Goal: Task Accomplishment & Management: Manage account settings

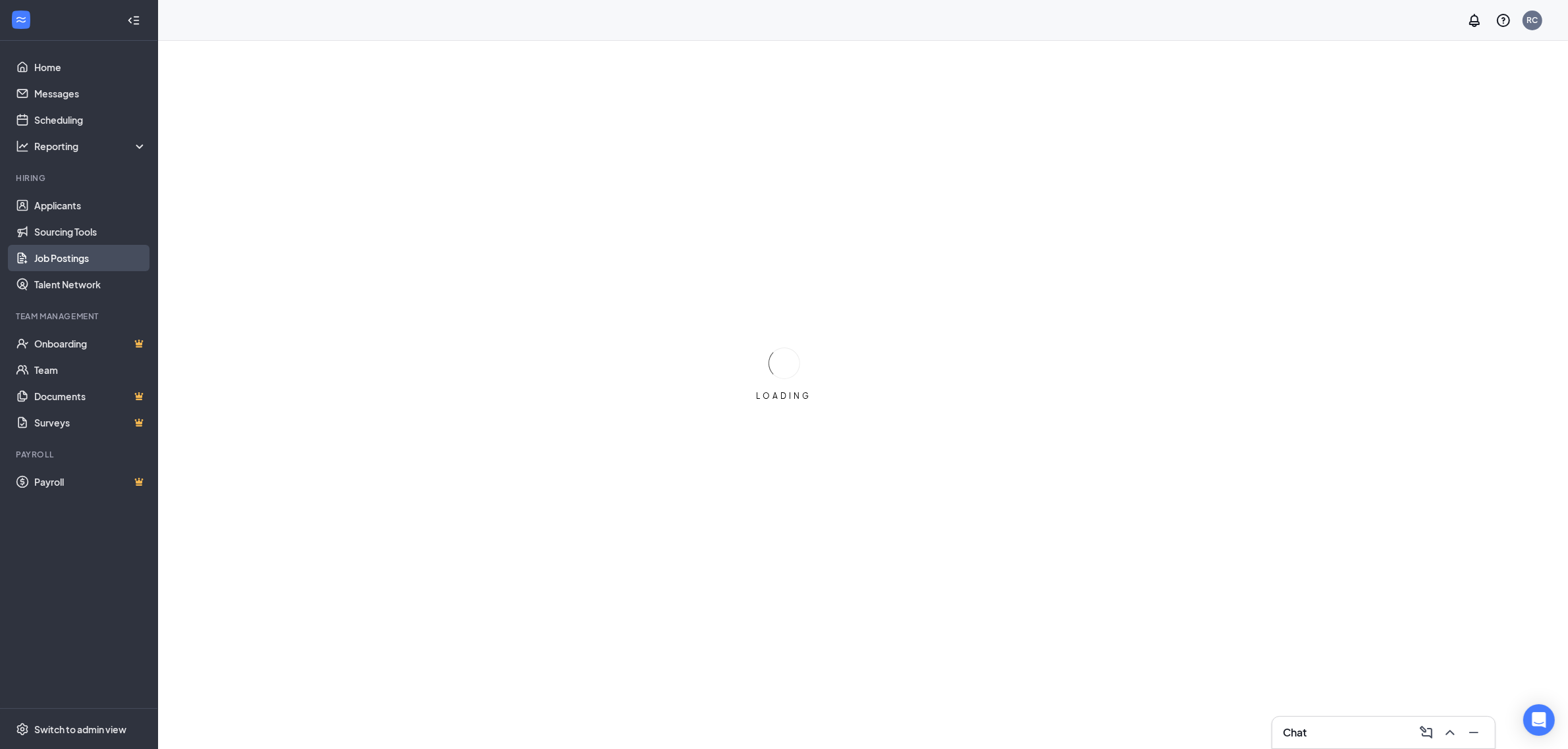
click at [85, 248] on link "Job Postings" at bounding box center [91, 258] width 113 height 26
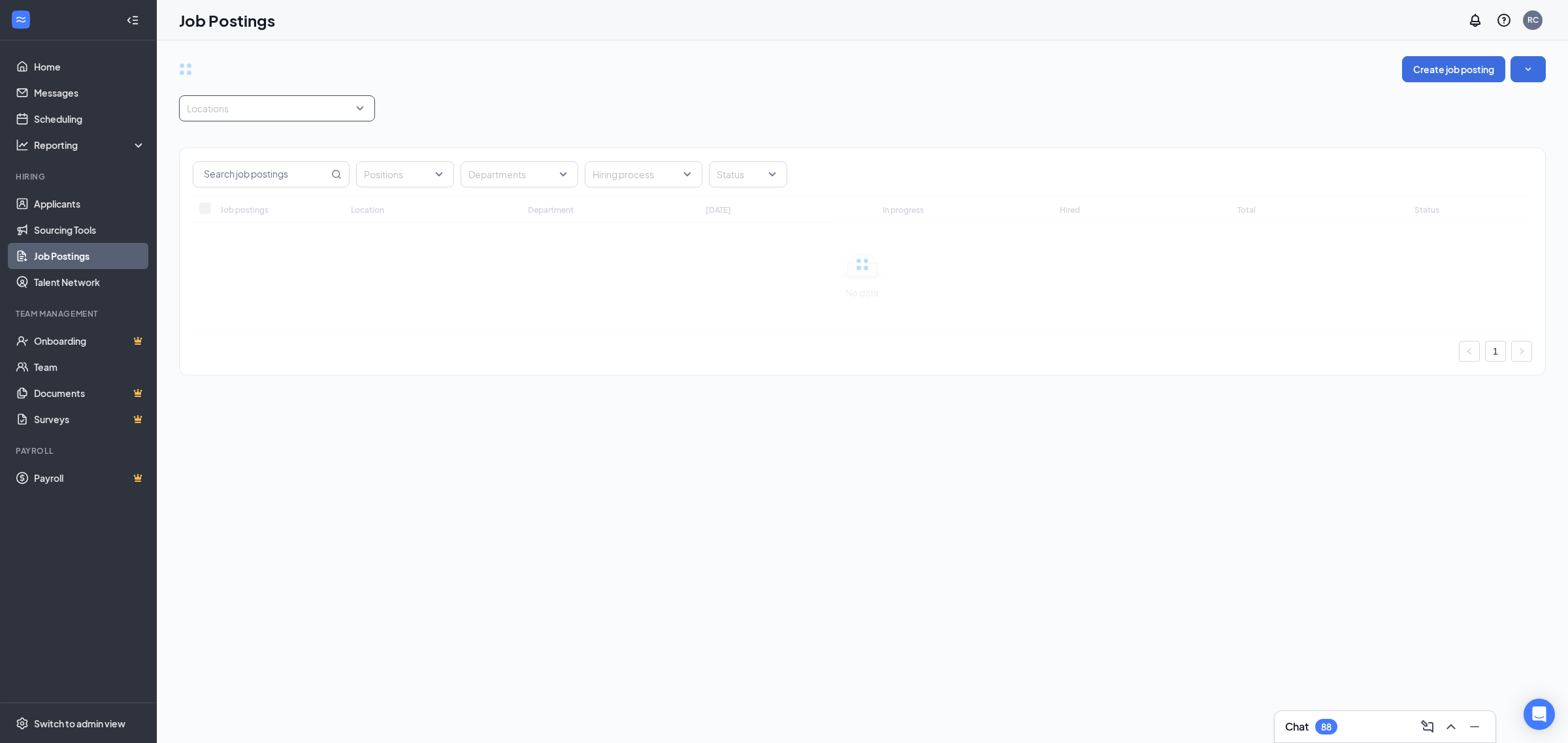
click at [266, 112] on div at bounding box center [270, 108] width 176 height 21
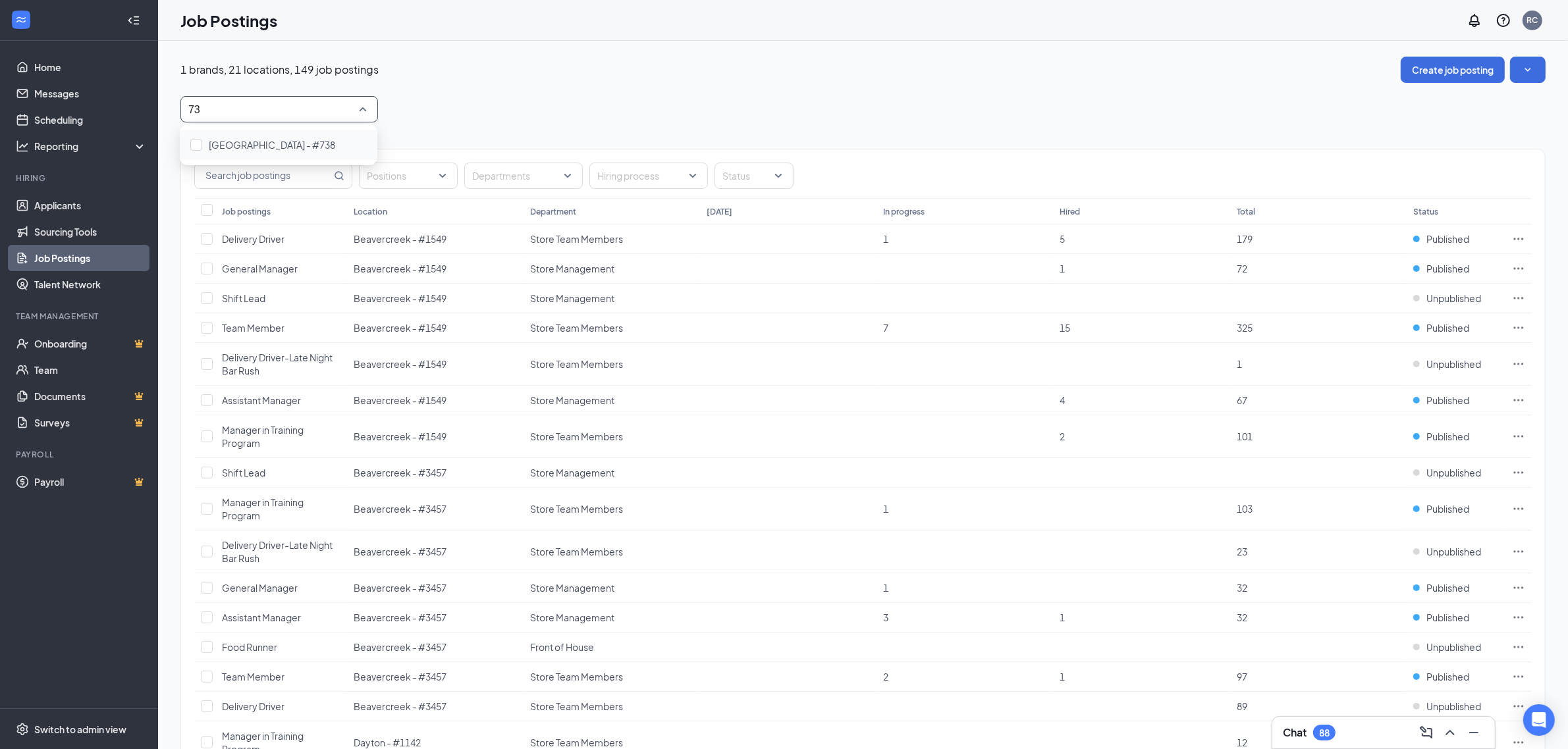
type input "738"
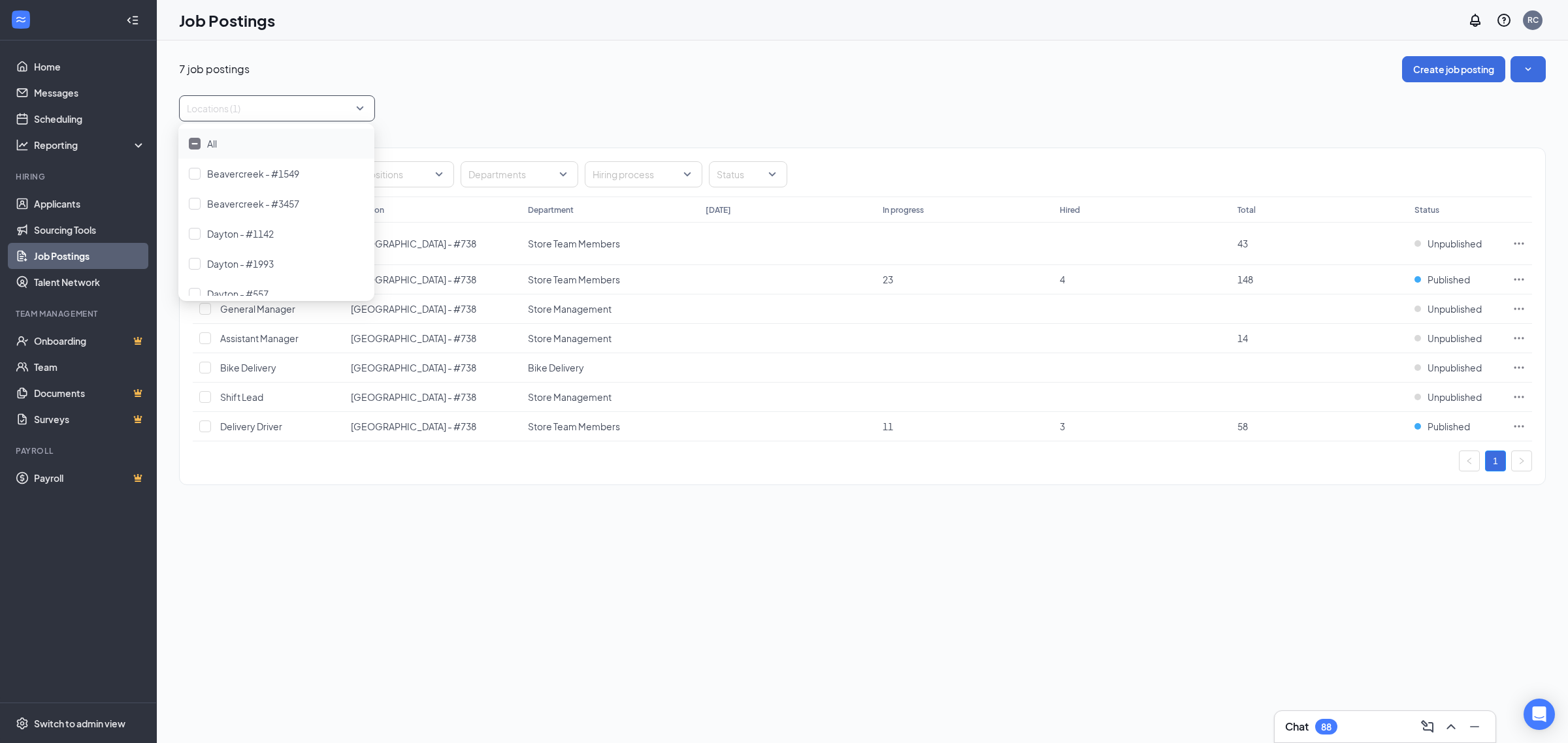
click at [690, 579] on div "7 job postings Create job posting Locations (1) Positions Departments Hiring pr…" at bounding box center [862, 392] width 1411 height 702
click at [1517, 429] on icon "Ellipses" at bounding box center [1518, 426] width 13 height 13
click at [1395, 457] on span "Edit job posting" at bounding box center [1372, 455] width 66 height 12
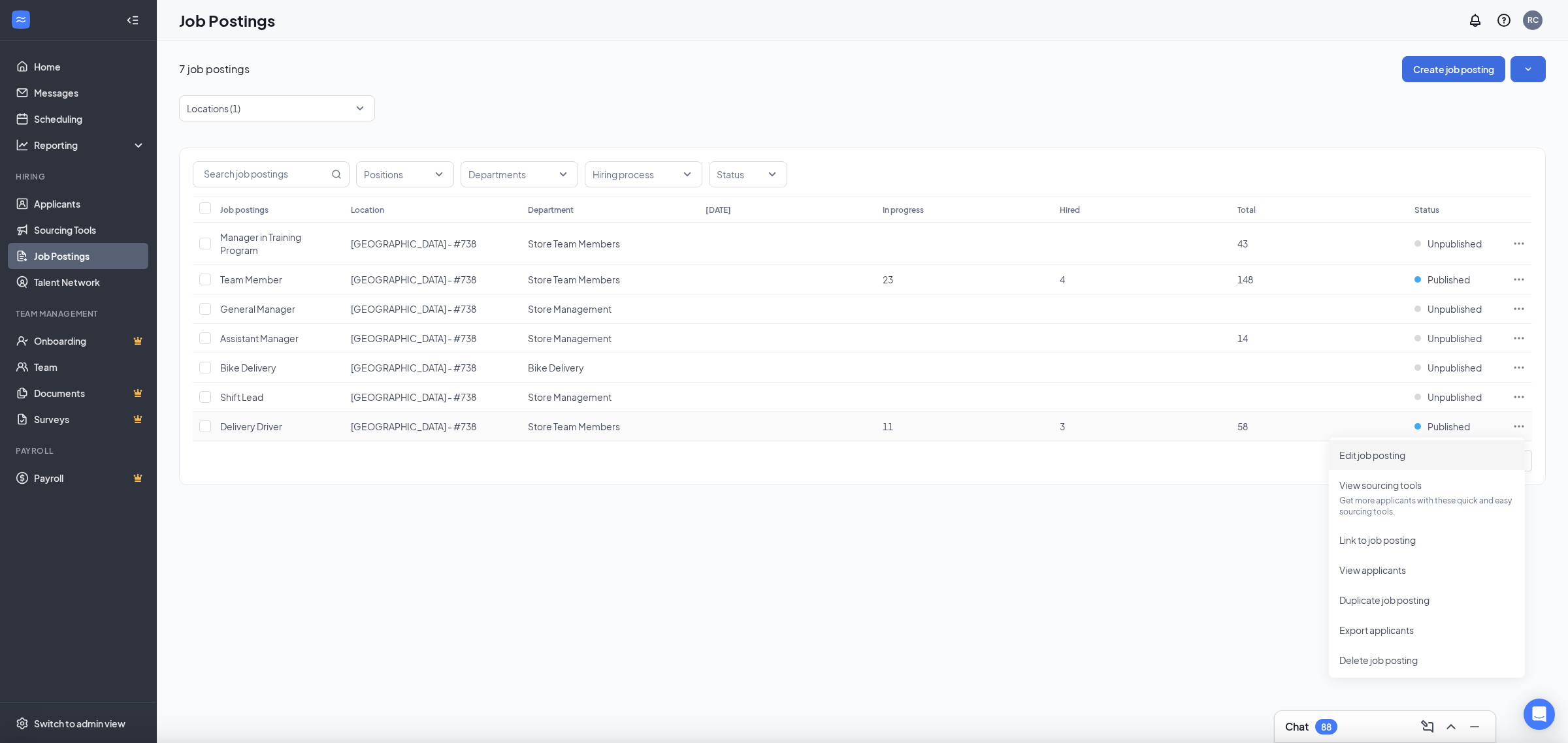
type input "Delivery Driver"
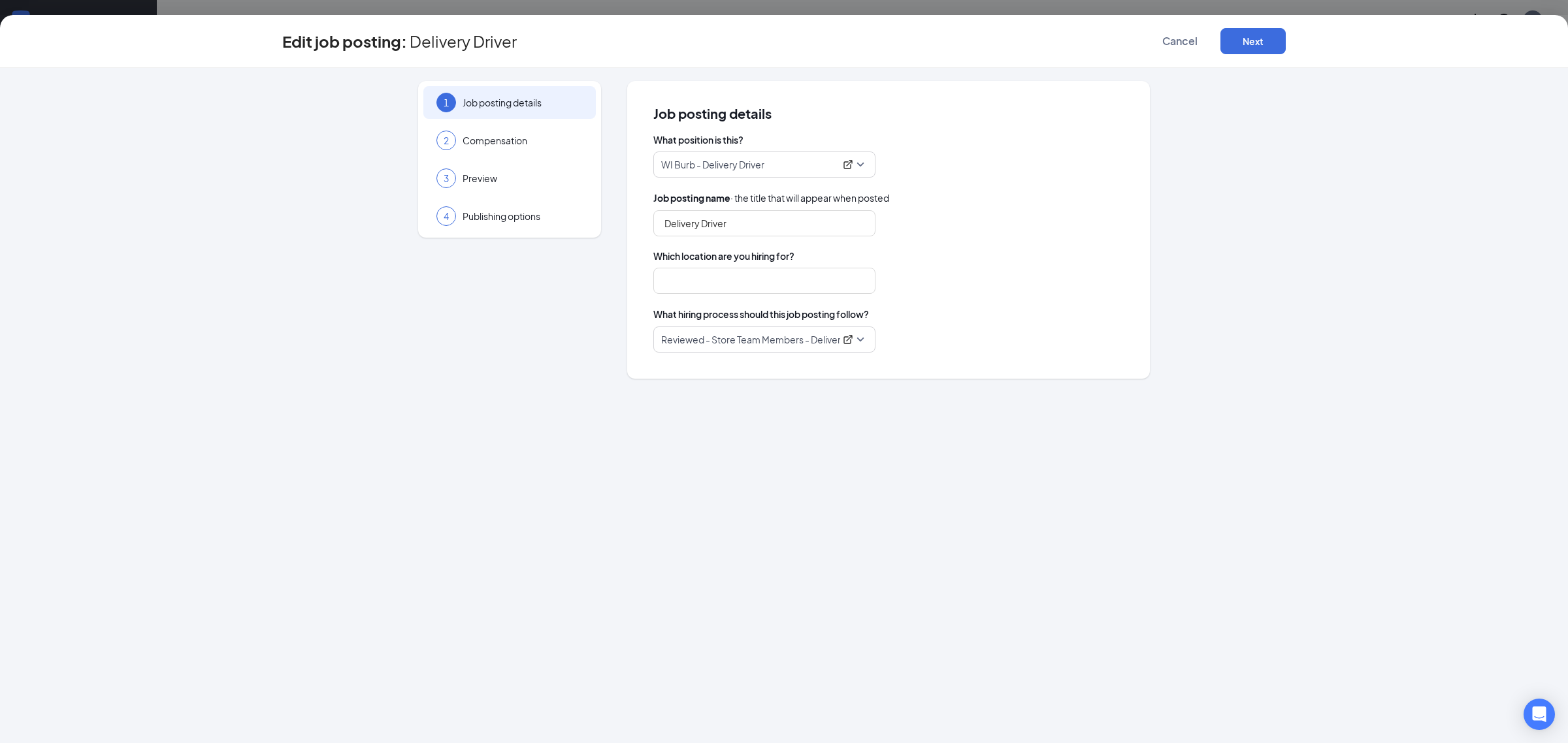
type input "[GEOGRAPHIC_DATA] - #738"
click at [500, 145] on span "Compensation" at bounding box center [523, 140] width 120 height 13
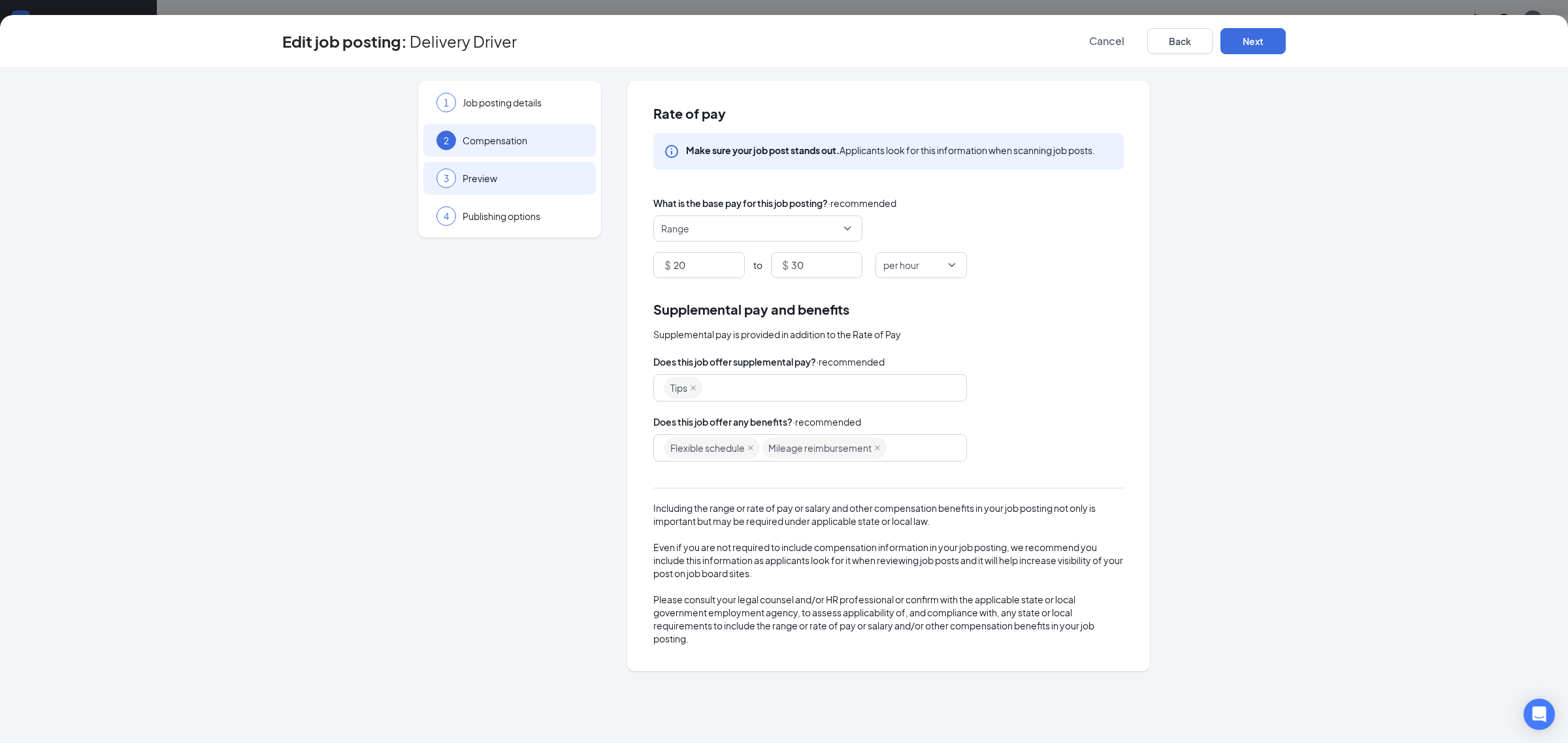
click at [481, 179] on span "Preview" at bounding box center [523, 178] width 120 height 13
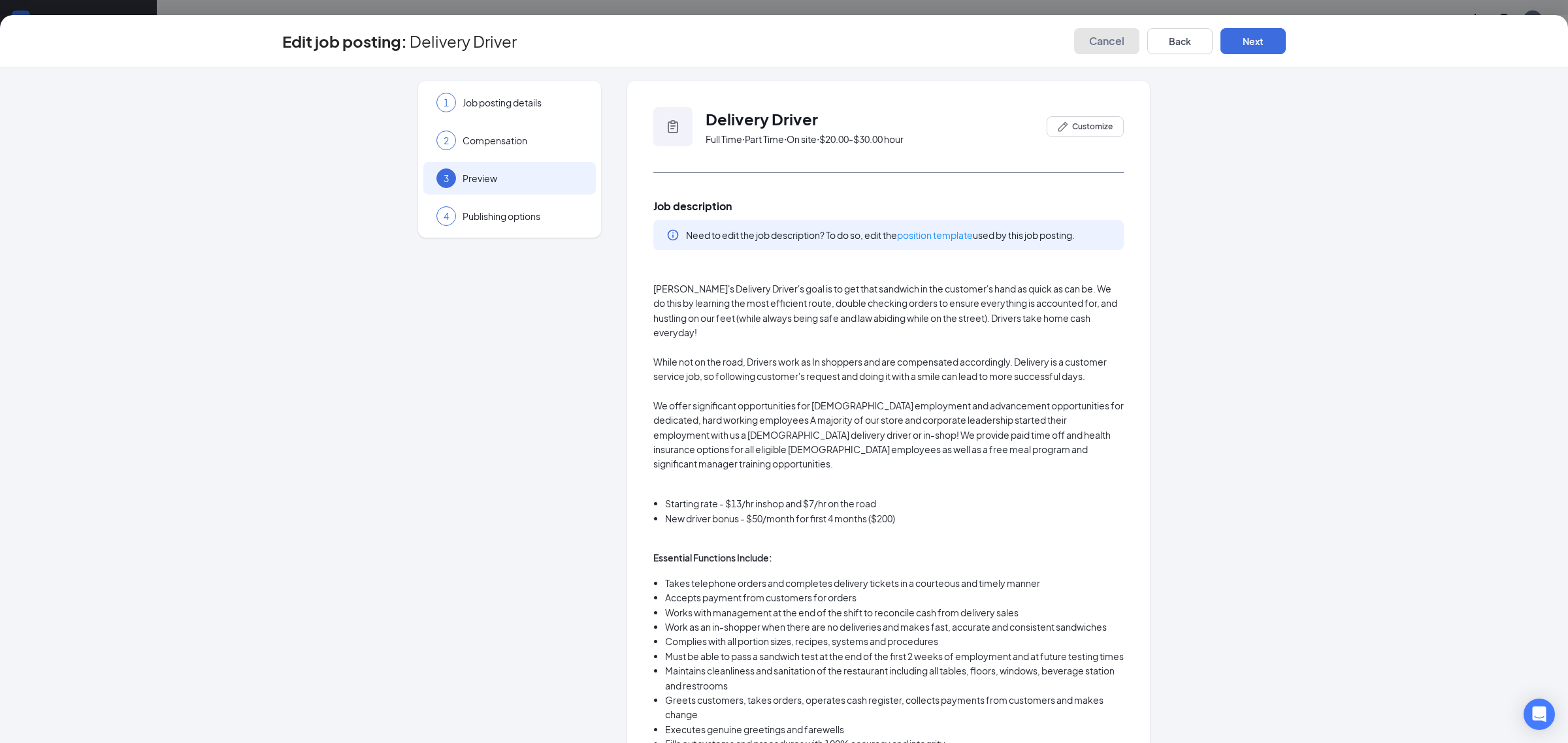
click at [1095, 45] on span "Cancel" at bounding box center [1106, 41] width 35 height 13
